Goal: Navigation & Orientation: Understand site structure

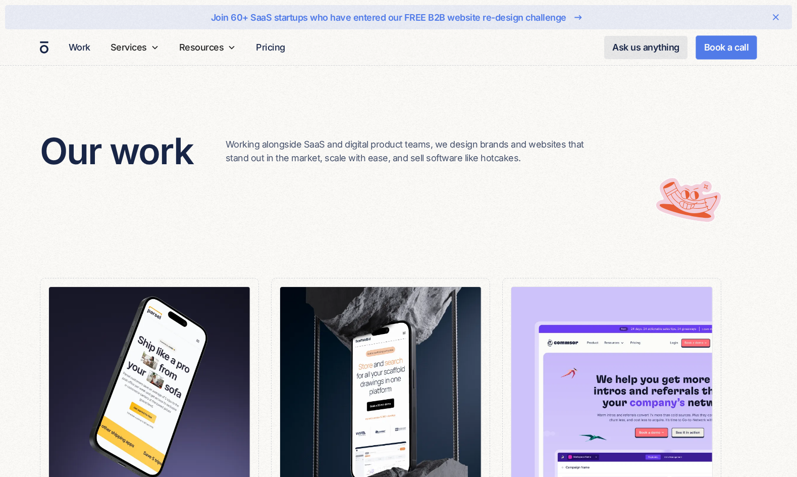
click at [241, 197] on div "Our work Working alongside SaaS and digital product teams, we design brands and…" at bounding box center [398, 151] width 717 height 157
click at [476, 213] on div "Our work Working alongside SaaS and digital product teams, we design brands and…" at bounding box center [398, 151] width 717 height 157
click at [87, 43] on link "Work" at bounding box center [80, 47] width 30 height 20
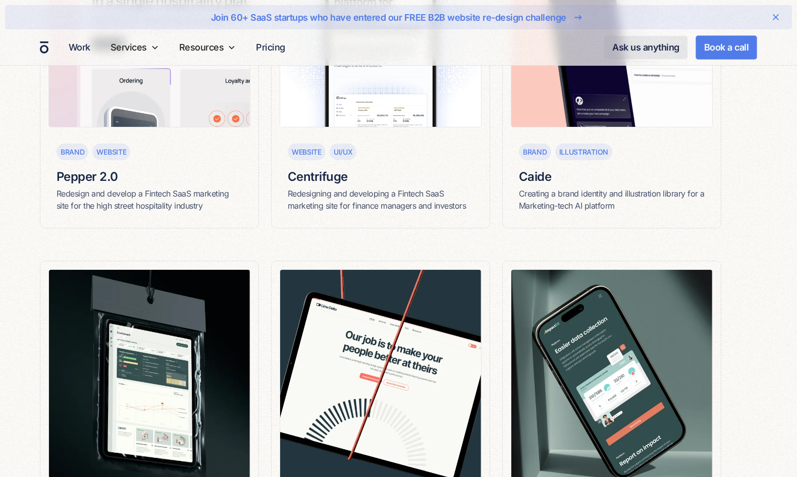
scroll to position [606, 0]
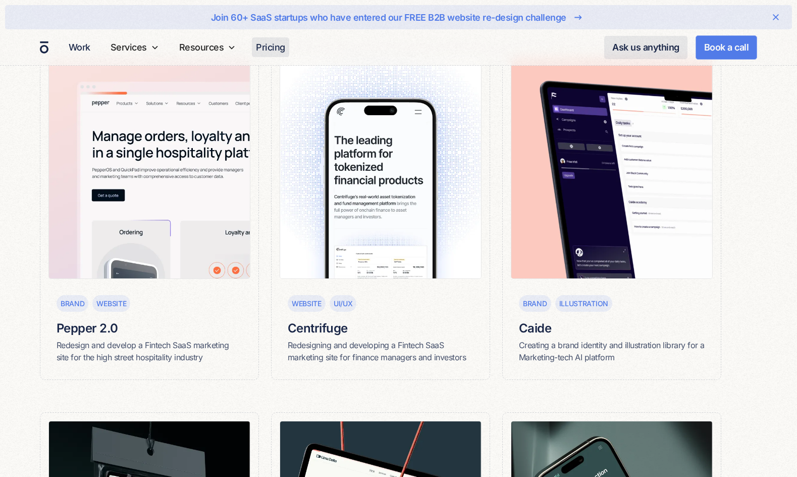
click at [278, 53] on link "Pricing" at bounding box center [270, 47] width 37 height 20
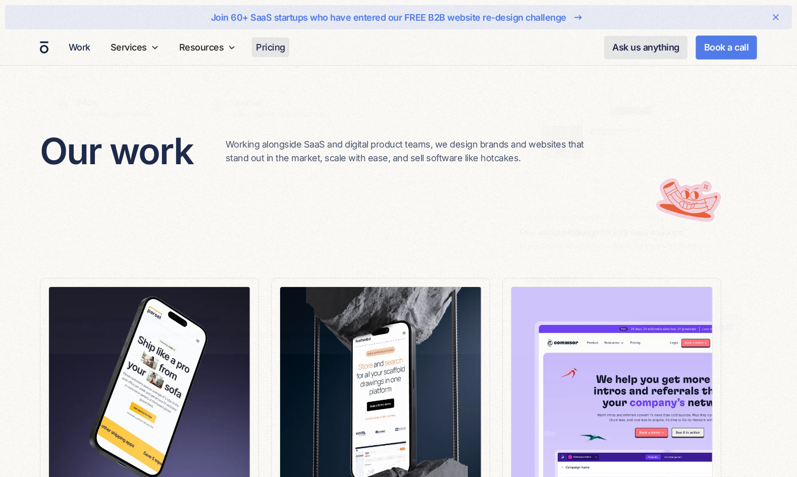
click at [265, 45] on link "Pricing" at bounding box center [270, 47] width 37 height 20
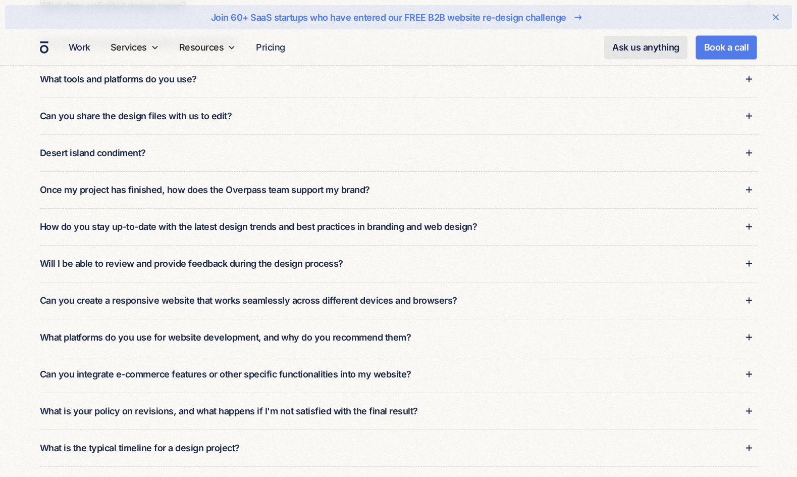
scroll to position [1212, 0]
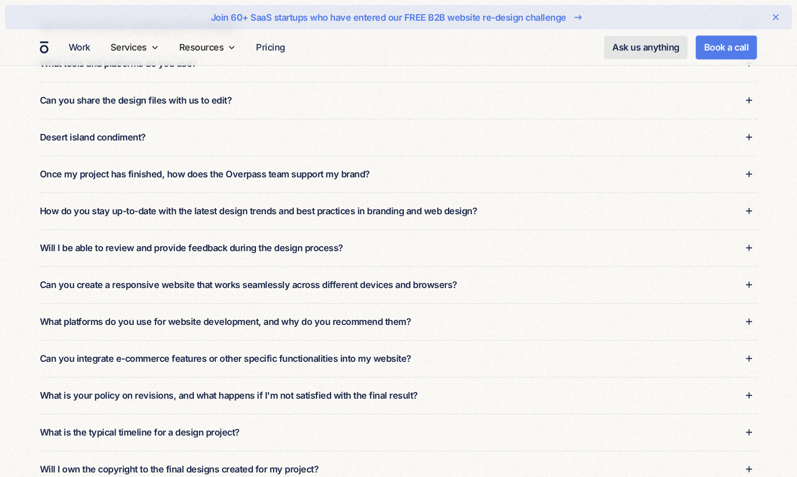
click at [749, 283] on icon at bounding box center [749, 285] width 6 height 6
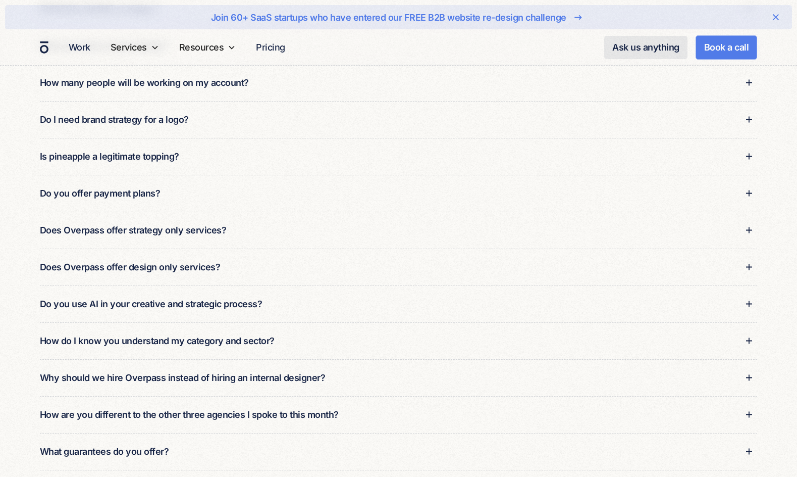
scroll to position [404, 0]
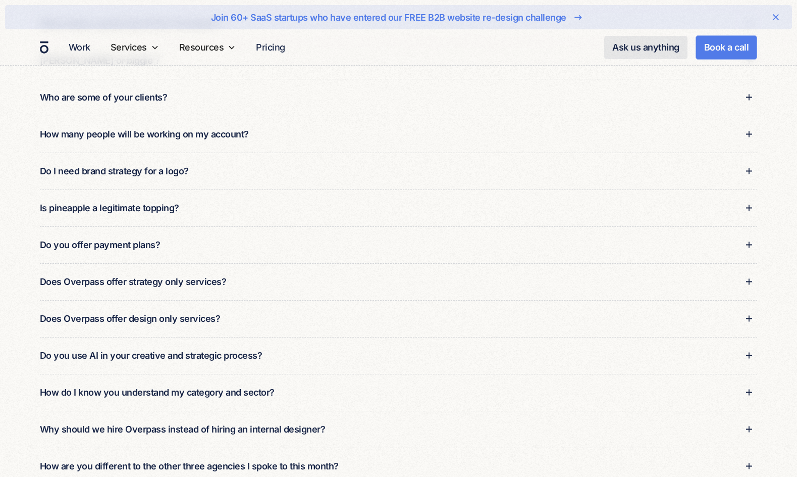
click at [775, 12] on icon at bounding box center [776, 17] width 12 height 12
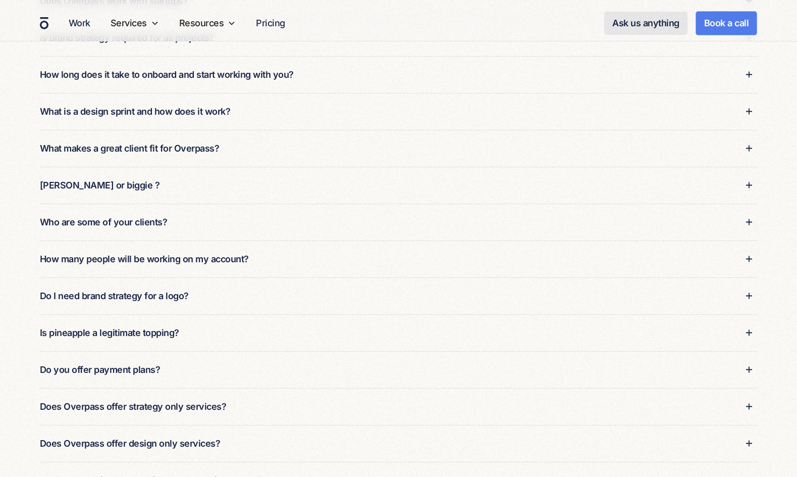
scroll to position [202, 0]
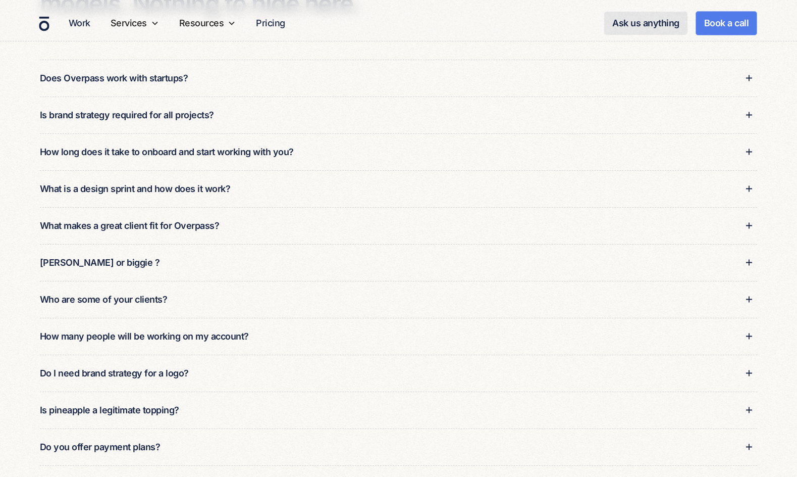
click at [40, 25] on img "home" at bounding box center [44, 23] width 10 height 15
